Goal: Task Accomplishment & Management: Complete application form

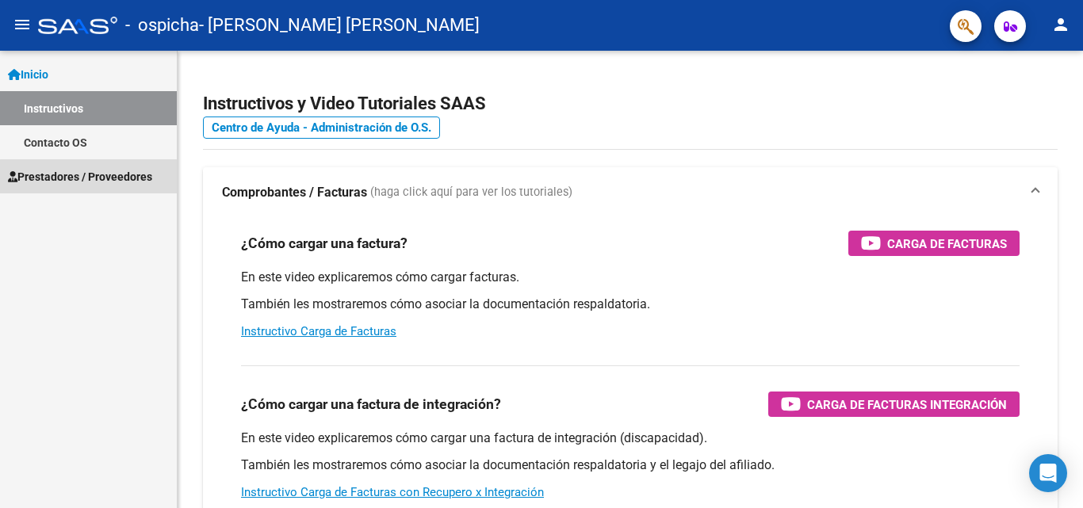
click at [97, 177] on span "Prestadores / Proveedores" at bounding box center [80, 176] width 144 height 17
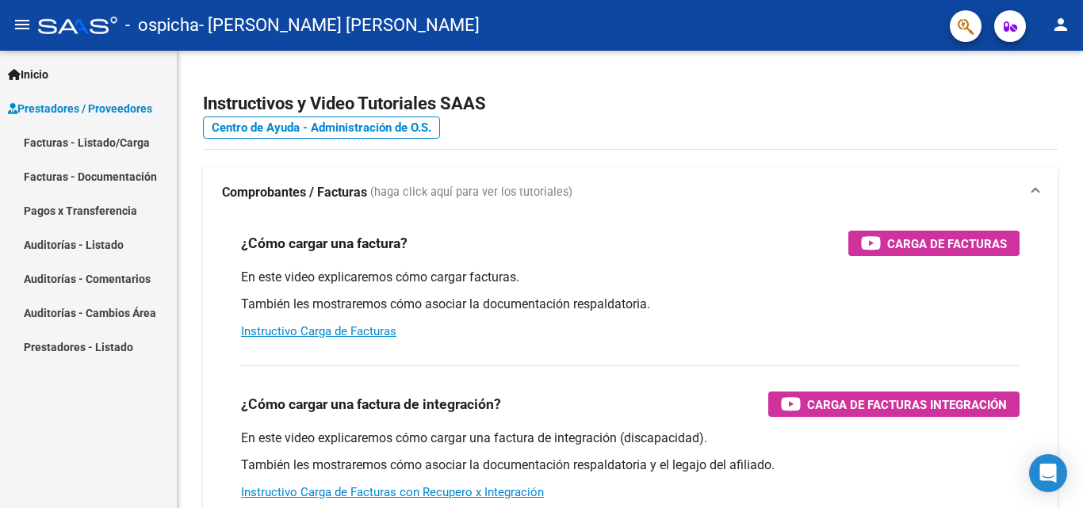
click at [64, 142] on link "Facturas - Listado/Carga" at bounding box center [88, 142] width 177 height 34
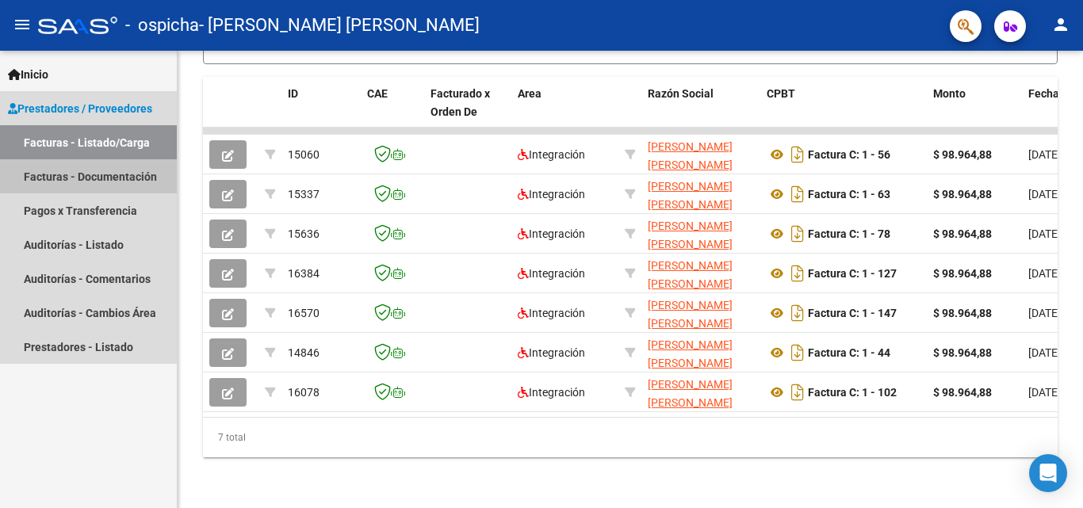
click at [112, 171] on link "Facturas - Documentación" at bounding box center [88, 176] width 177 height 34
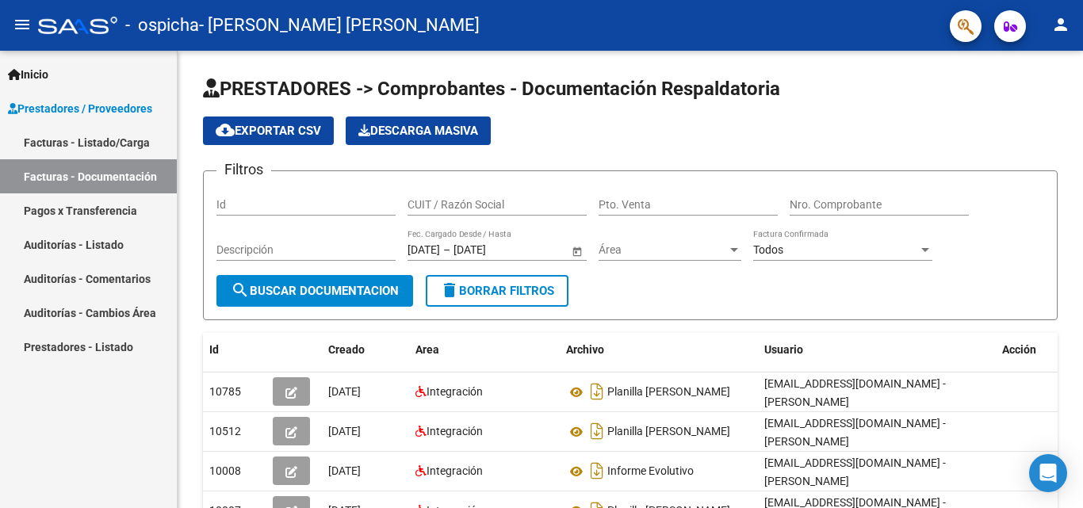
click at [69, 208] on link "Pagos x Transferencia" at bounding box center [88, 210] width 177 height 34
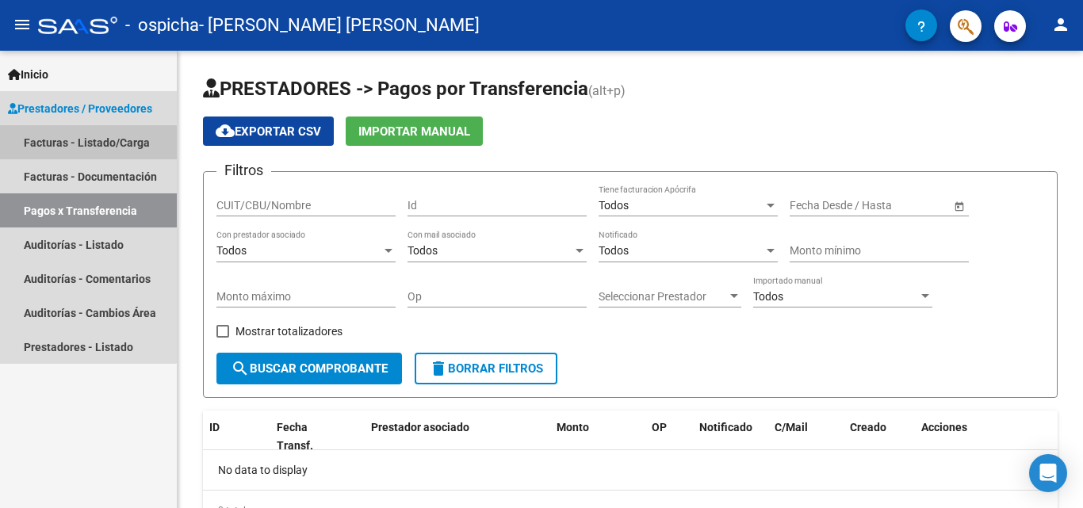
click at [78, 143] on link "Facturas - Listado/Carga" at bounding box center [88, 142] width 177 height 34
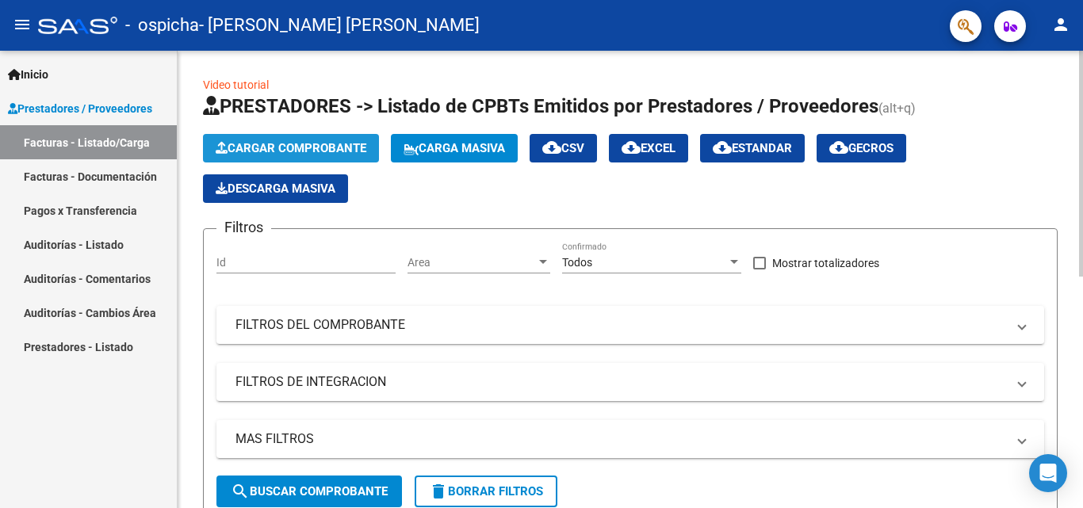
click at [329, 142] on span "Cargar Comprobante" at bounding box center [291, 148] width 151 height 14
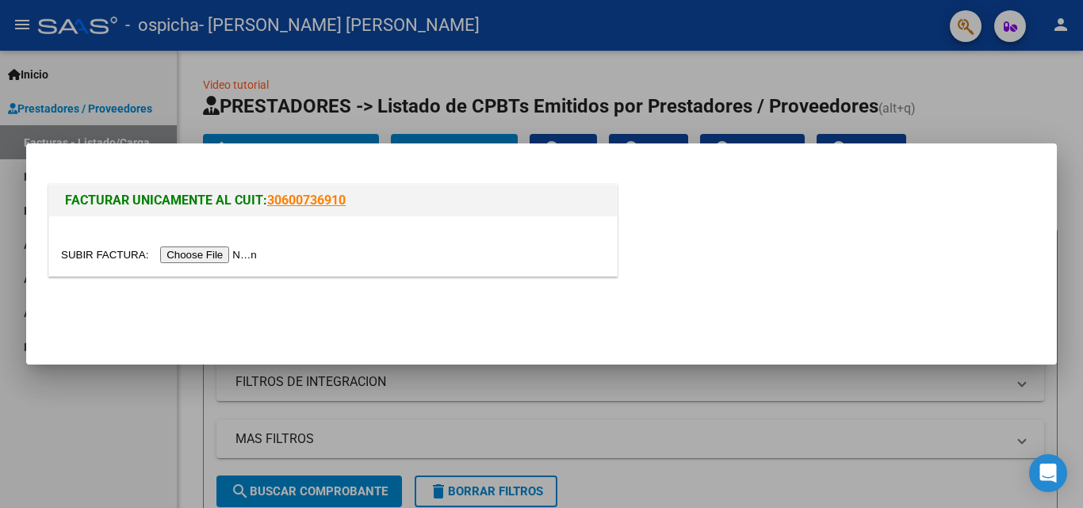
click at [197, 247] on input "file" at bounding box center [161, 255] width 201 height 17
click at [260, 250] on input "file" at bounding box center [161, 255] width 201 height 17
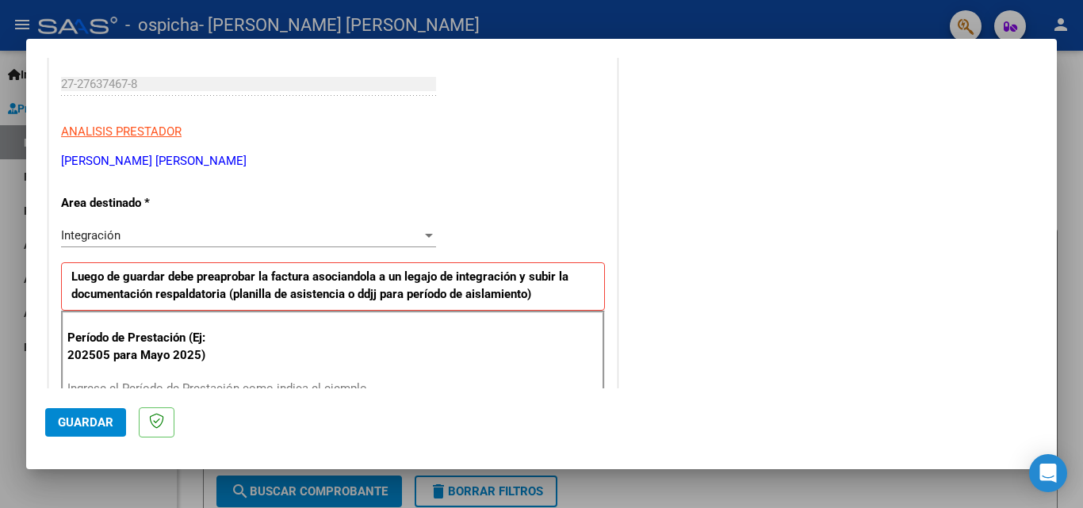
scroll to position [317, 0]
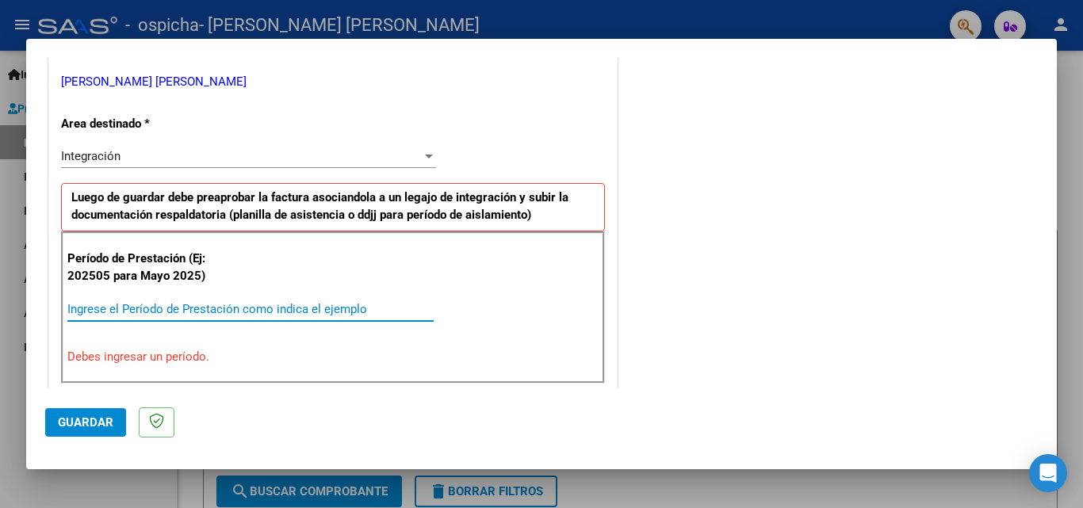
click at [119, 310] on input "Ingrese el Período de Prestación como indica el ejemplo" at bounding box center [250, 309] width 366 height 14
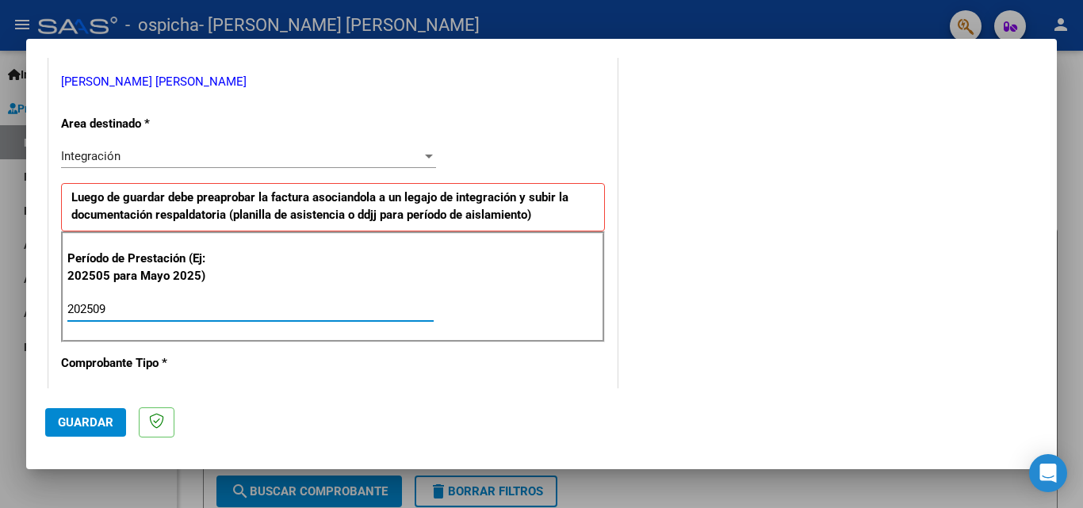
type input "202509"
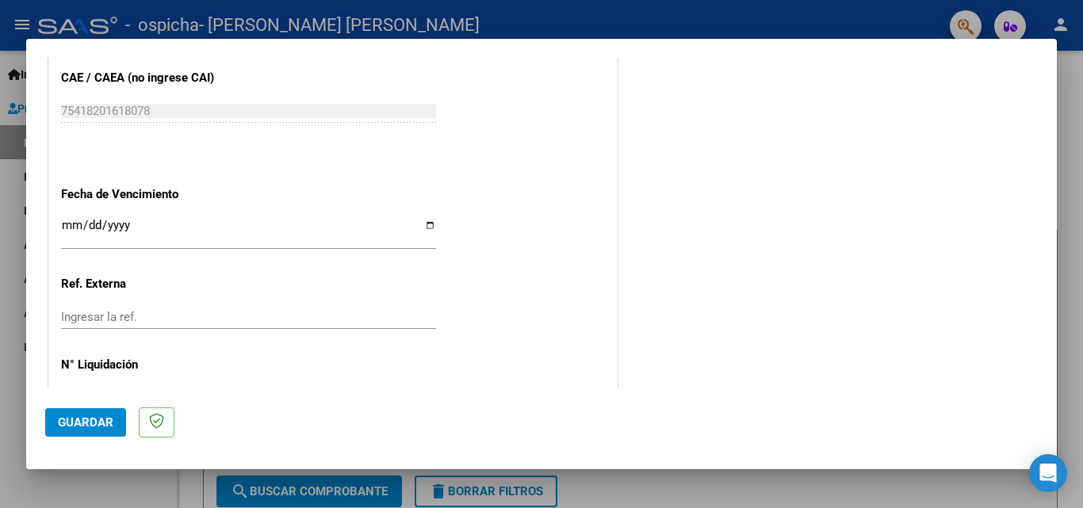
scroll to position [1031, 0]
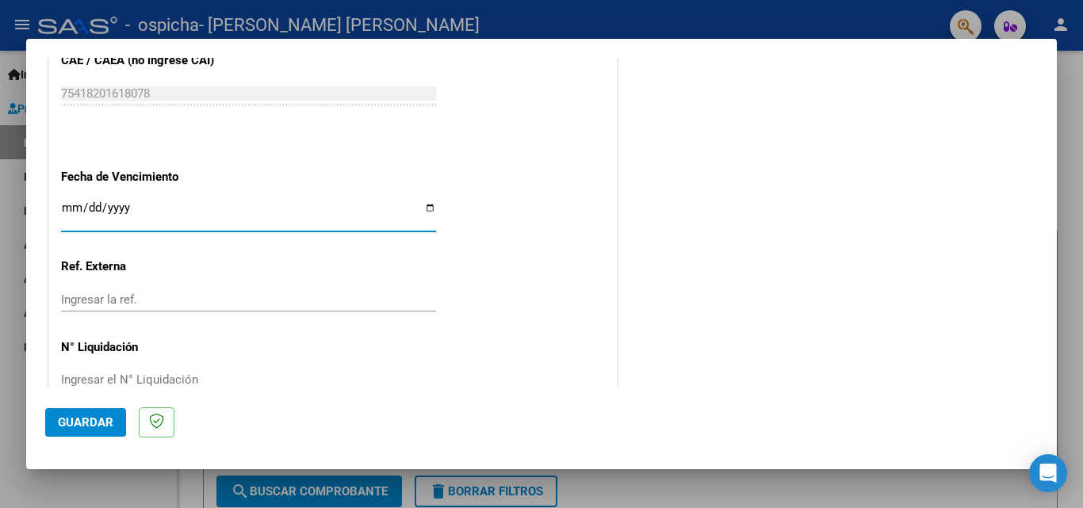
click at [431, 208] on input "Ingresar la fecha" at bounding box center [248, 213] width 375 height 25
type input "[DATE]"
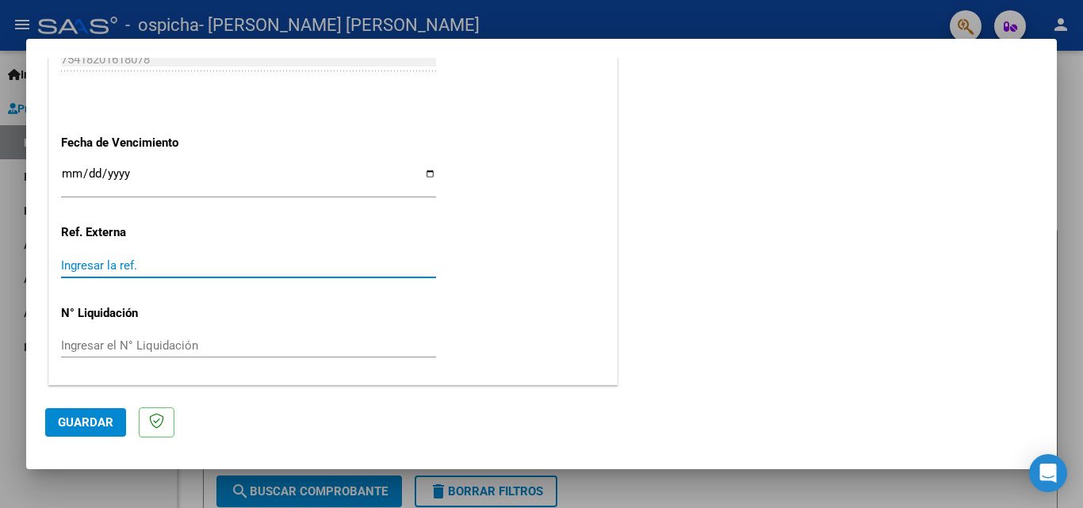
click at [132, 262] on input "Ingresar la ref." at bounding box center [248, 265] width 375 height 14
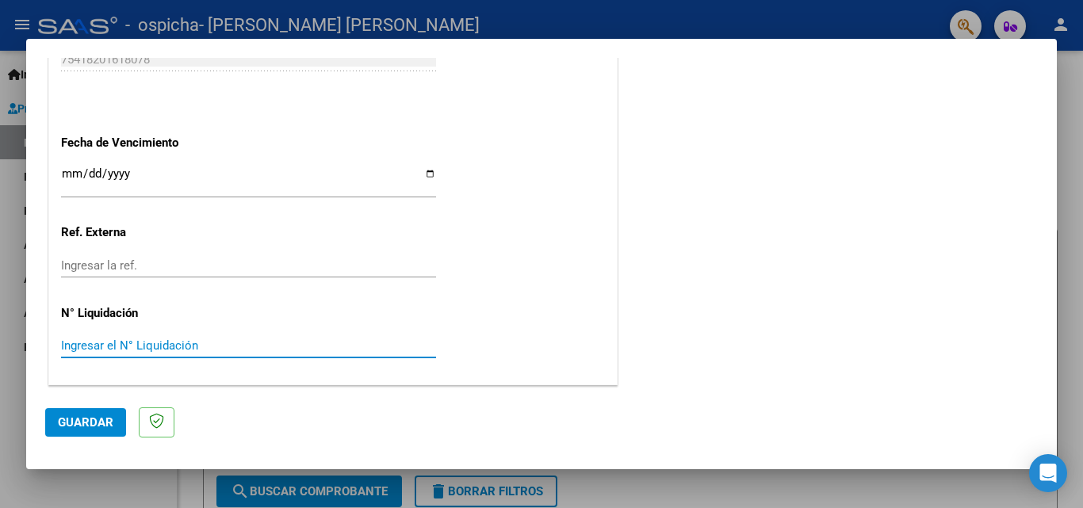
click at [142, 349] on input "Ingresar el N° Liquidación" at bounding box center [248, 345] width 375 height 14
click at [112, 419] on span "Guardar" at bounding box center [85, 422] width 55 height 14
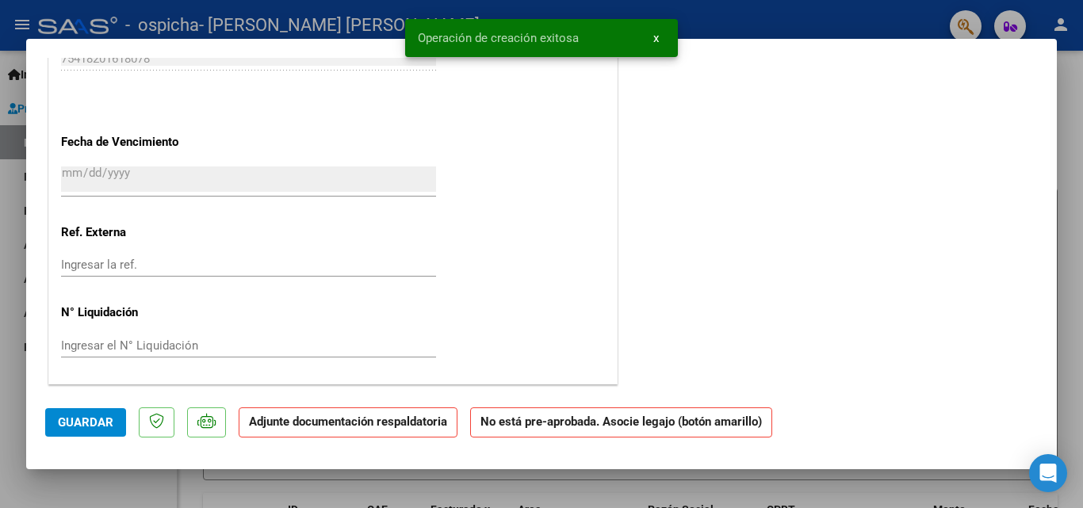
scroll to position [0, 0]
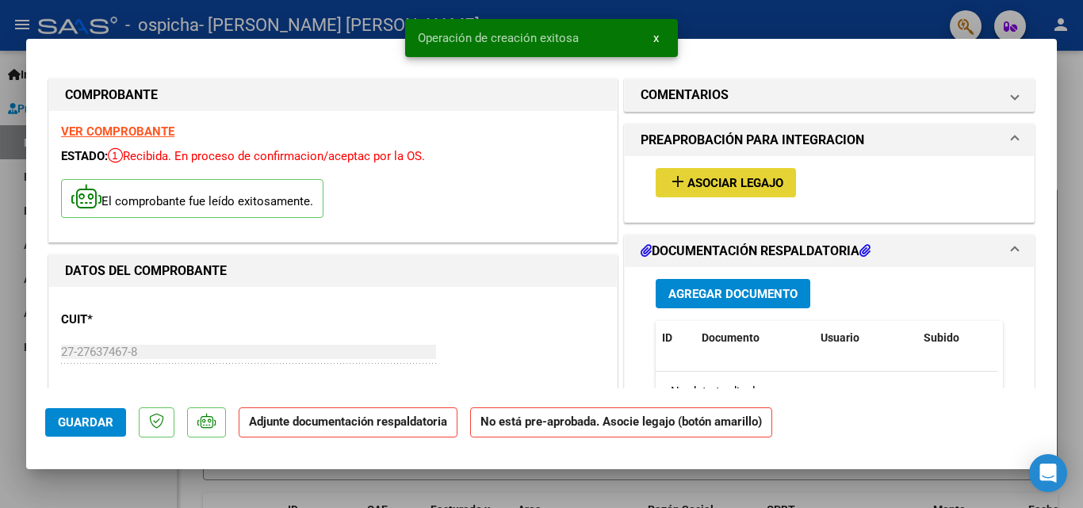
click at [716, 197] on button "add Asociar Legajo" at bounding box center [726, 182] width 140 height 29
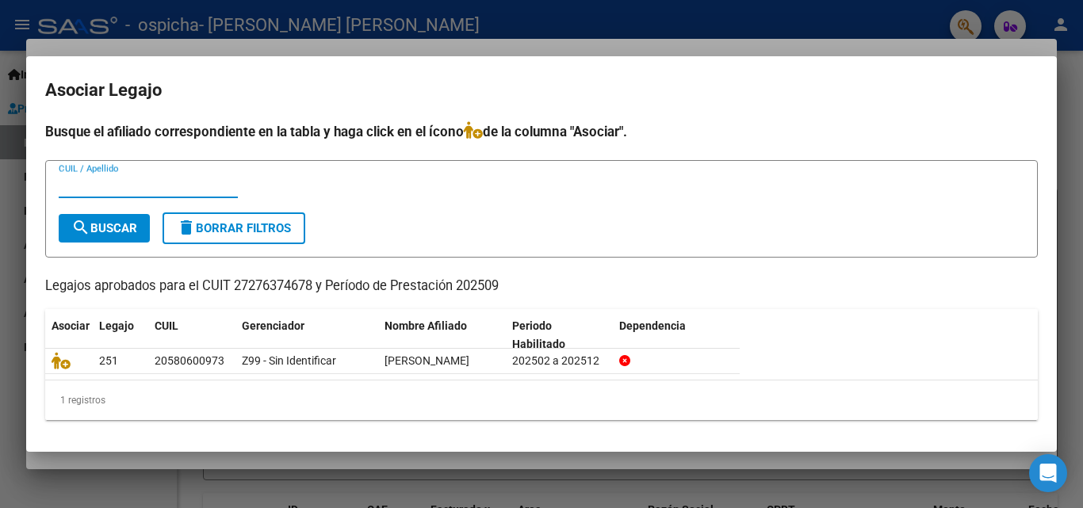
click at [101, 178] on input "CUIL / Apellido" at bounding box center [148, 185] width 179 height 14
type input "20580600973"
click at [102, 226] on span "search Buscar" at bounding box center [104, 228] width 66 height 14
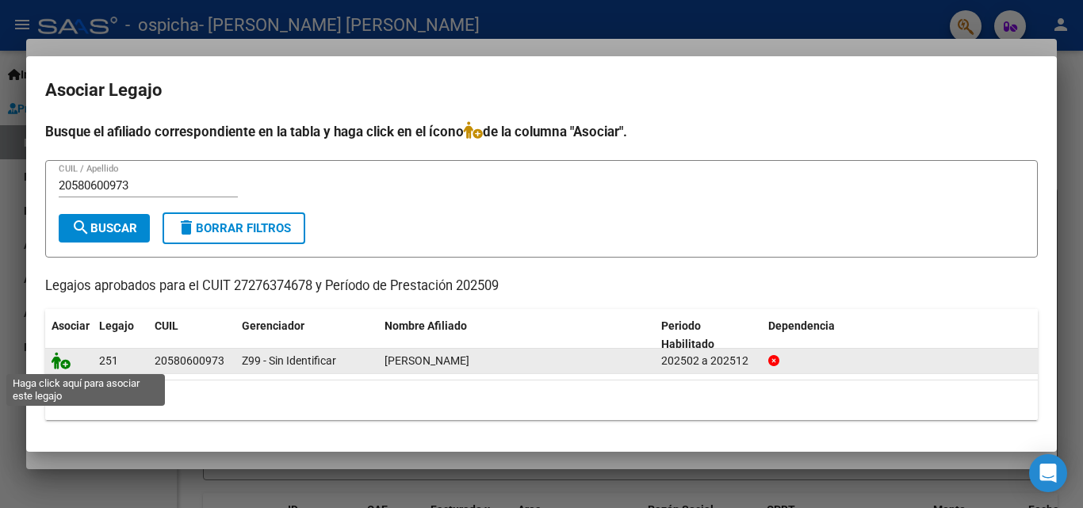
click at [63, 365] on icon at bounding box center [61, 360] width 19 height 17
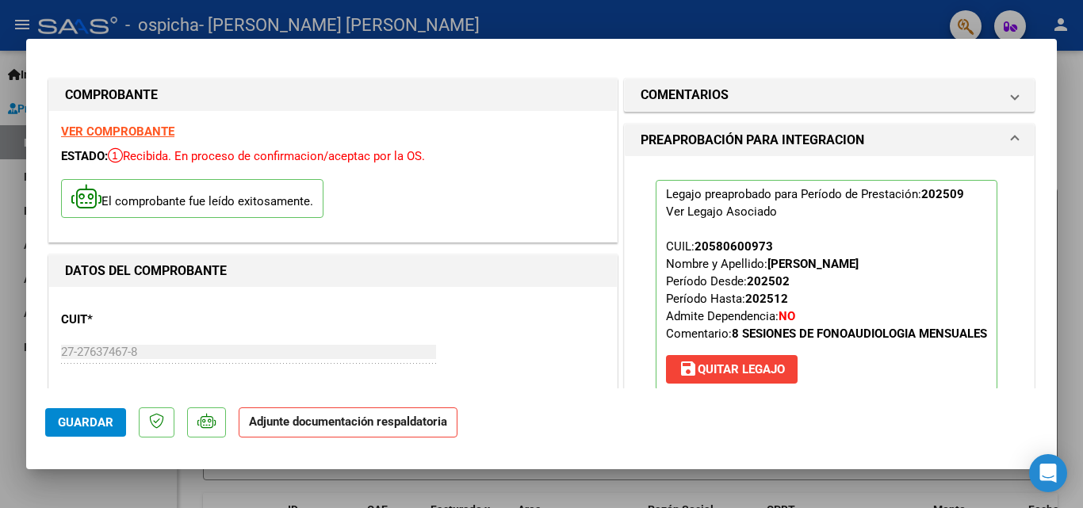
click at [934, 148] on mat-panel-title "PREAPROBACIÓN PARA INTEGRACION" at bounding box center [820, 140] width 358 height 19
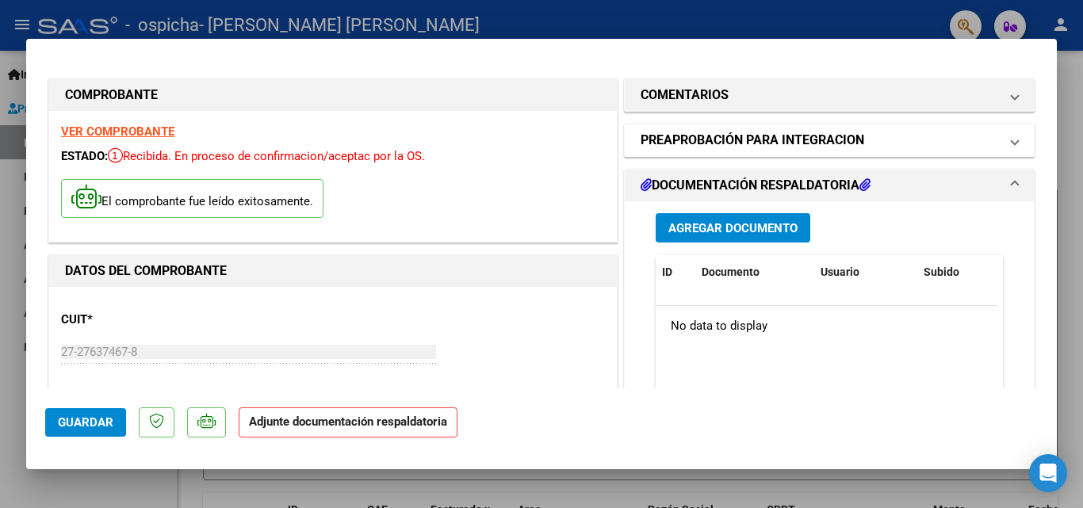
click at [933, 148] on mat-panel-title "PREAPROBACIÓN PARA INTEGRACION" at bounding box center [820, 140] width 358 height 19
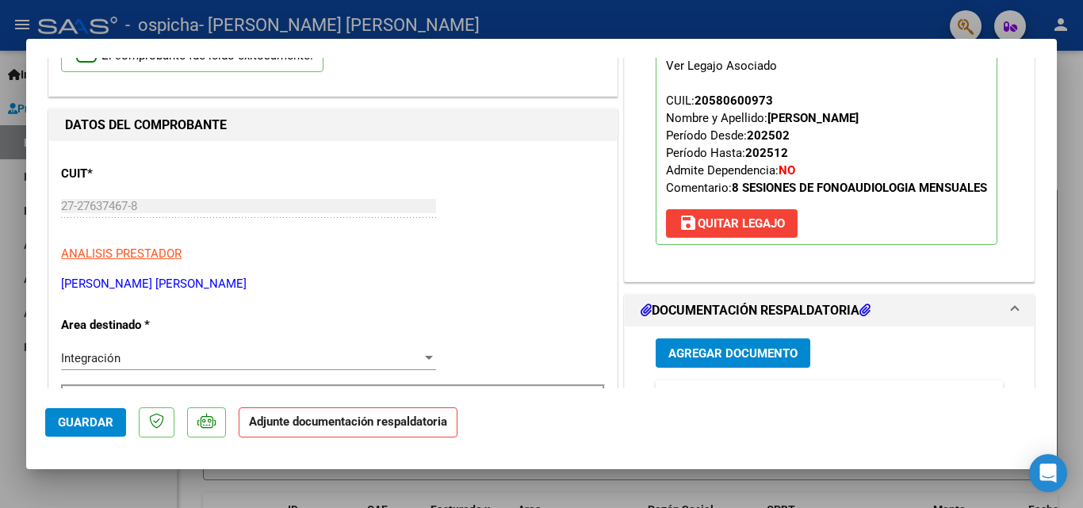
scroll to position [159, 0]
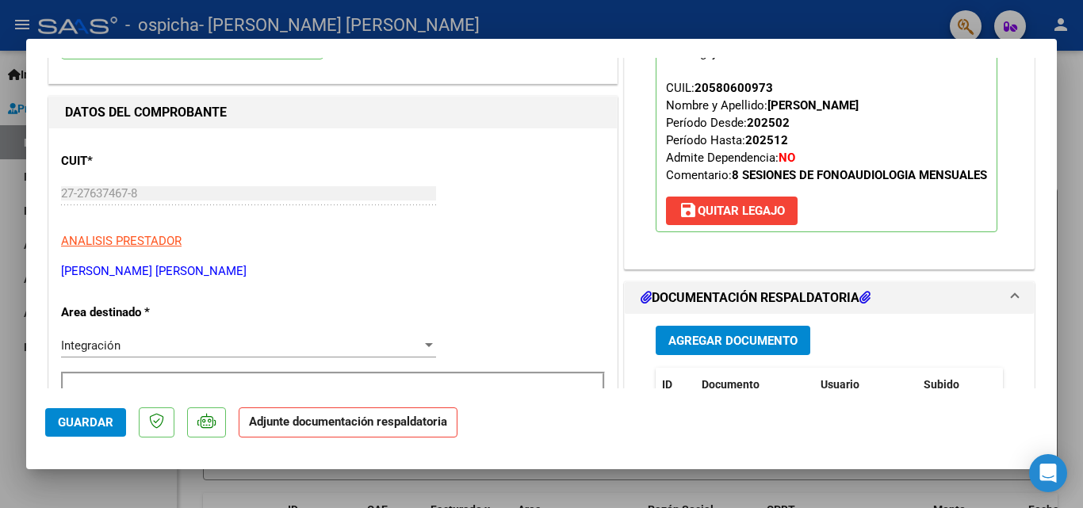
click at [761, 348] on span "Agregar Documento" at bounding box center [732, 341] width 129 height 14
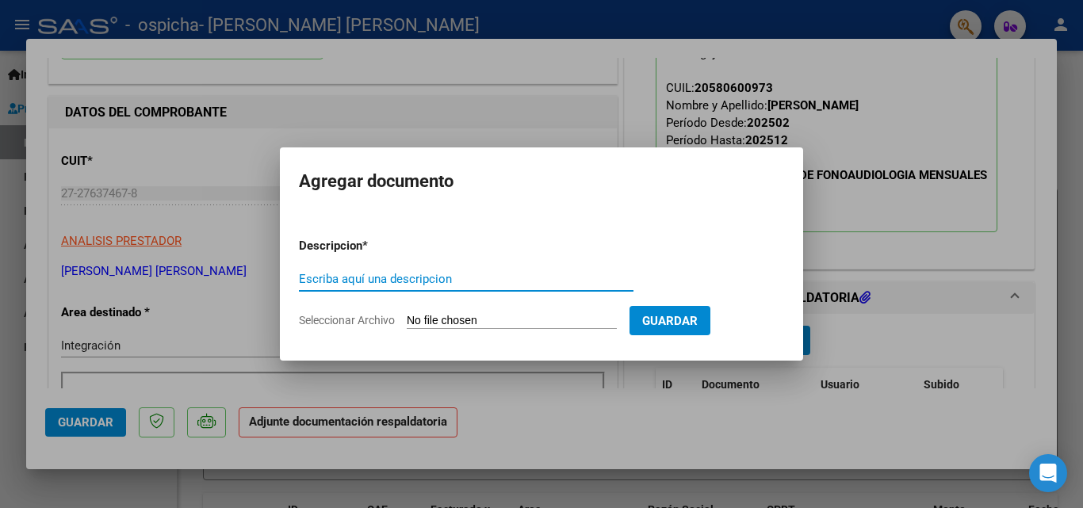
click at [329, 273] on input "Escriba aquí una descripcion" at bounding box center [466, 279] width 335 height 14
click at [331, 281] on input "Escriba aquí una descripcion" at bounding box center [466, 279] width 335 height 14
type input "PLANILLA SEPTIEMBRE [PERSON_NAME]"
click at [514, 316] on input "Seleccionar Archivo" at bounding box center [512, 321] width 210 height 15
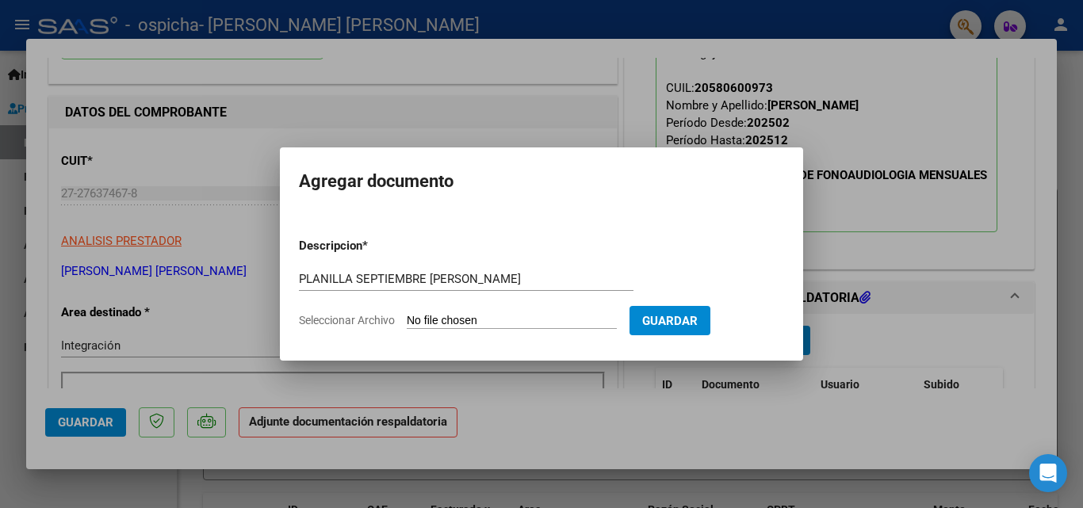
type input "C:\fakepath\planilla [PERSON_NAME] .pdf"
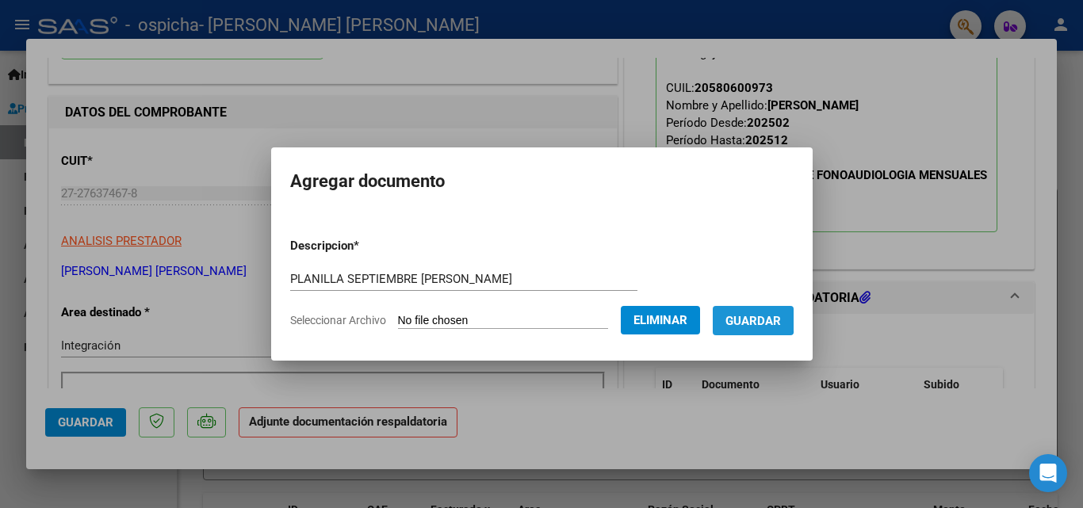
click at [751, 314] on span "Guardar" at bounding box center [752, 321] width 55 height 14
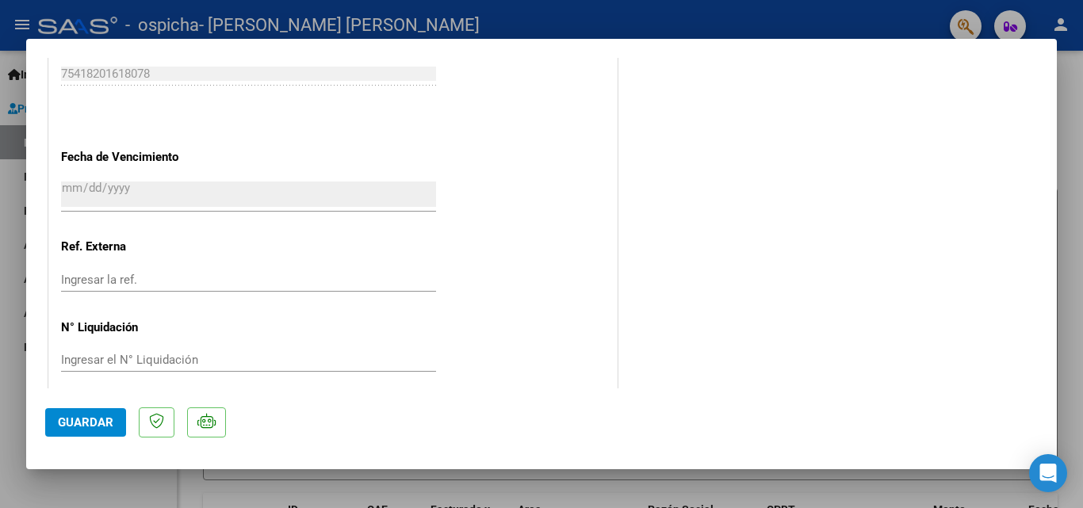
scroll to position [1088, 0]
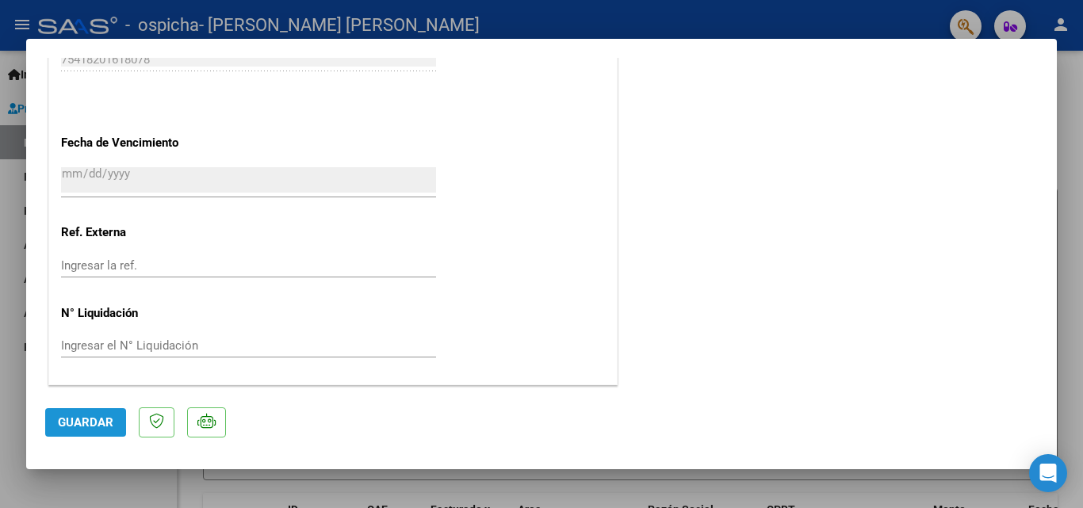
click at [93, 421] on span "Guardar" at bounding box center [85, 422] width 55 height 14
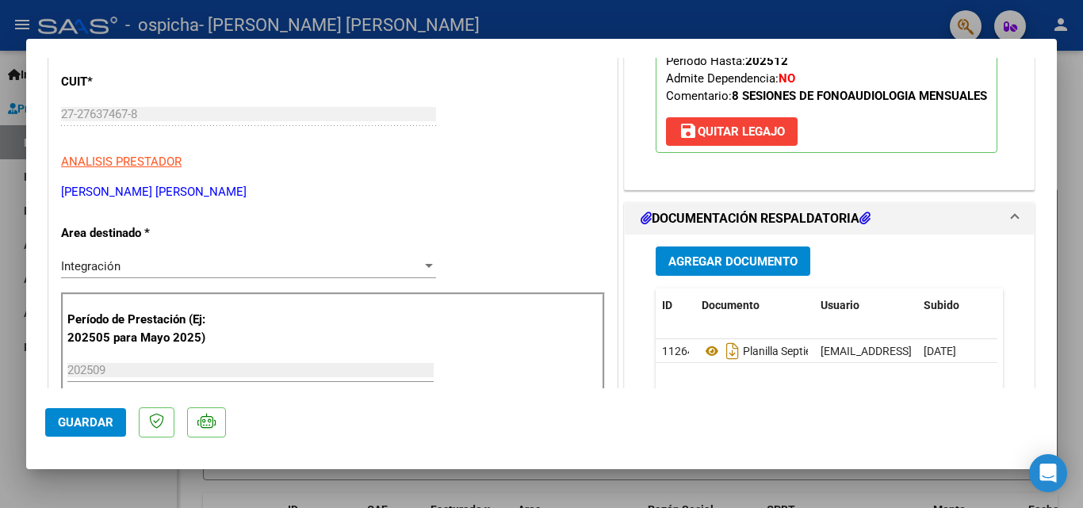
scroll to position [0, 0]
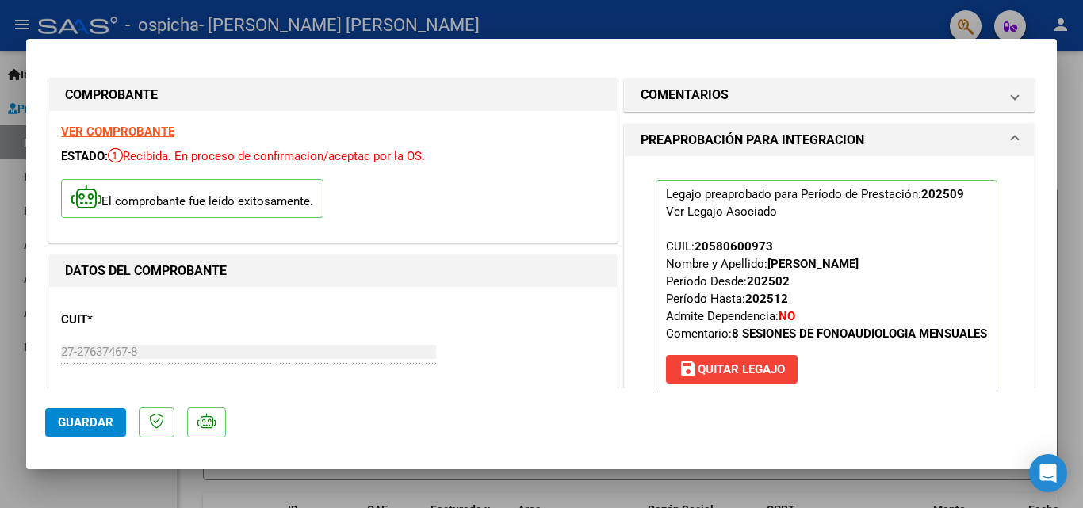
click at [1082, 167] on div at bounding box center [541, 254] width 1083 height 508
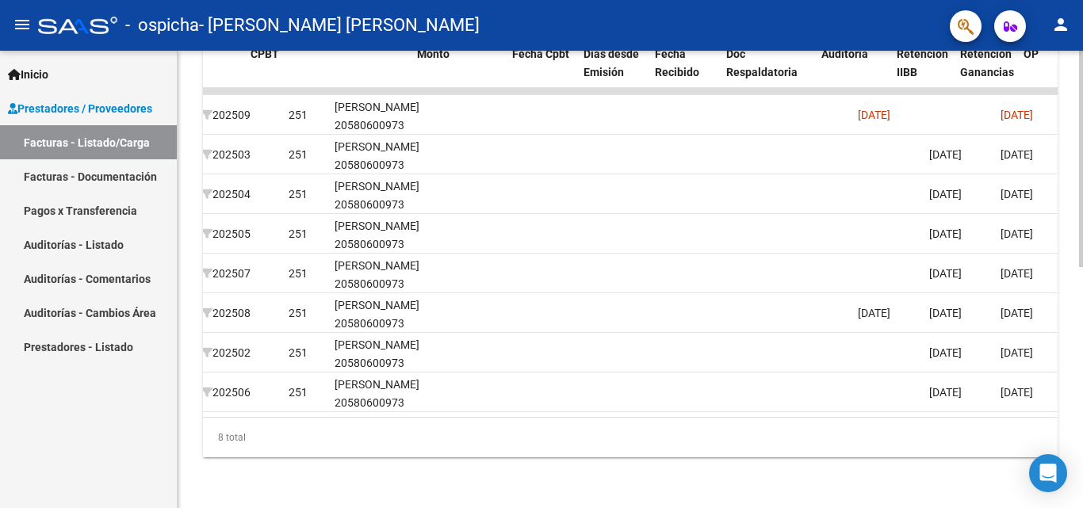
scroll to position [0, 516]
